Goal: Information Seeking & Learning: Learn about a topic

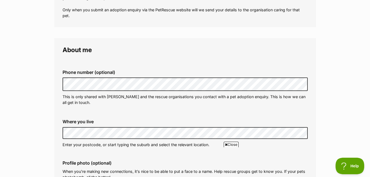
scroll to position [128, 0]
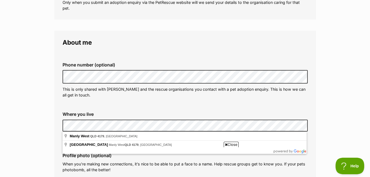
click at [232, 145] on span "Close" at bounding box center [230, 144] width 15 height 6
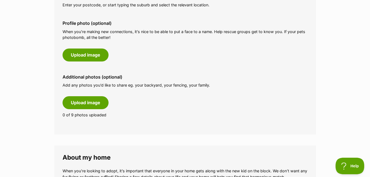
scroll to position [238, 0]
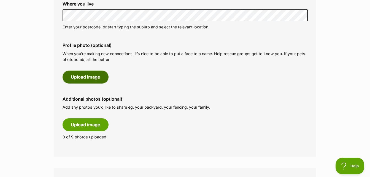
click at [79, 80] on button "Upload image" at bounding box center [85, 76] width 46 height 13
click at [81, 78] on button "Upload image" at bounding box center [85, 76] width 46 height 13
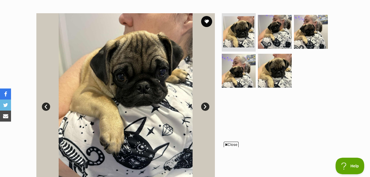
scroll to position [128, 0]
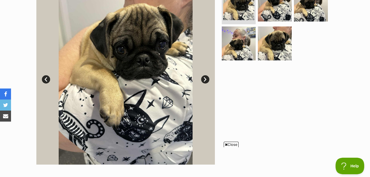
click at [229, 144] on span "Close" at bounding box center [230, 144] width 15 height 6
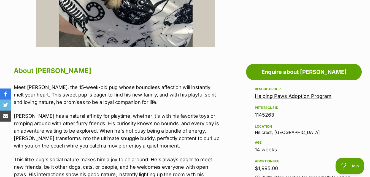
scroll to position [261, 0]
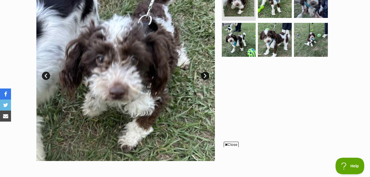
scroll to position [140, 0]
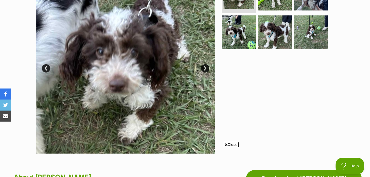
click at [226, 145] on icon at bounding box center [226, 145] width 3 height 4
click at [205, 67] on link "Next" at bounding box center [205, 68] width 8 height 8
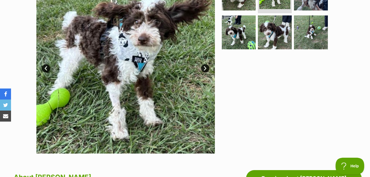
click at [205, 67] on link "Next" at bounding box center [205, 68] width 8 height 8
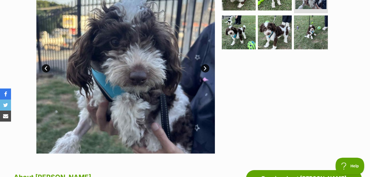
click at [205, 67] on link "Next" at bounding box center [205, 68] width 8 height 8
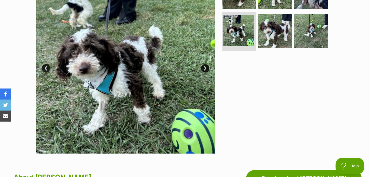
click at [205, 67] on link "Next" at bounding box center [205, 68] width 8 height 8
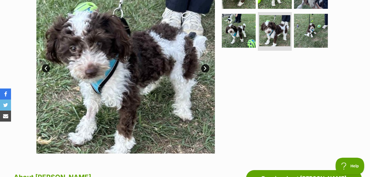
click at [205, 67] on link "Next" at bounding box center [205, 68] width 8 height 8
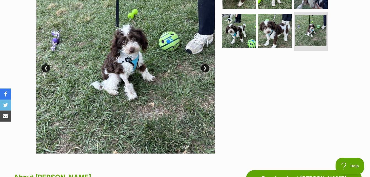
click at [205, 67] on link "Next" at bounding box center [205, 68] width 8 height 8
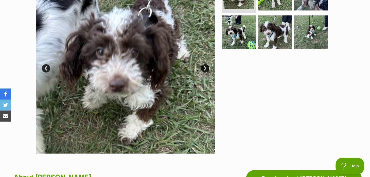
click at [205, 67] on link "Next" at bounding box center [205, 68] width 8 height 8
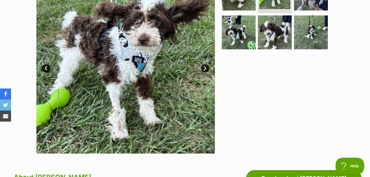
click at [205, 67] on link "Next" at bounding box center [205, 68] width 8 height 8
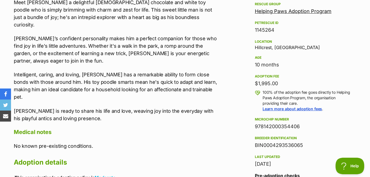
scroll to position [334, 0]
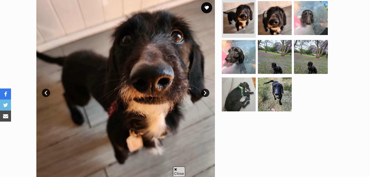
scroll to position [117, 0]
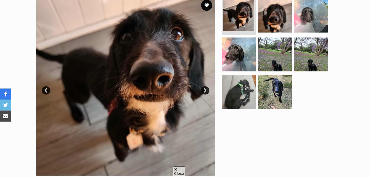
click at [206, 90] on link "Next" at bounding box center [205, 90] width 8 height 8
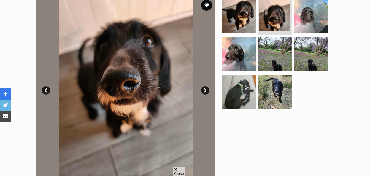
click at [206, 90] on link "Next" at bounding box center [205, 90] width 8 height 8
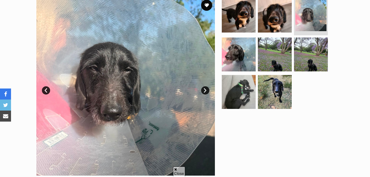
click at [206, 90] on link "Next" at bounding box center [205, 90] width 8 height 8
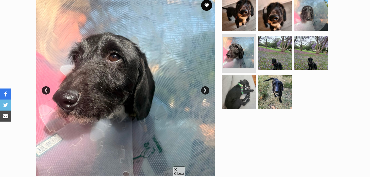
click at [206, 90] on link "Next" at bounding box center [205, 90] width 8 height 8
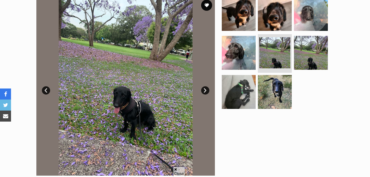
click at [206, 90] on link "Next" at bounding box center [205, 90] width 8 height 8
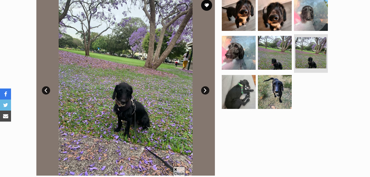
click at [206, 90] on link "Next" at bounding box center [205, 90] width 8 height 8
